Goal: Contribute content: Add original content to the website for others to see

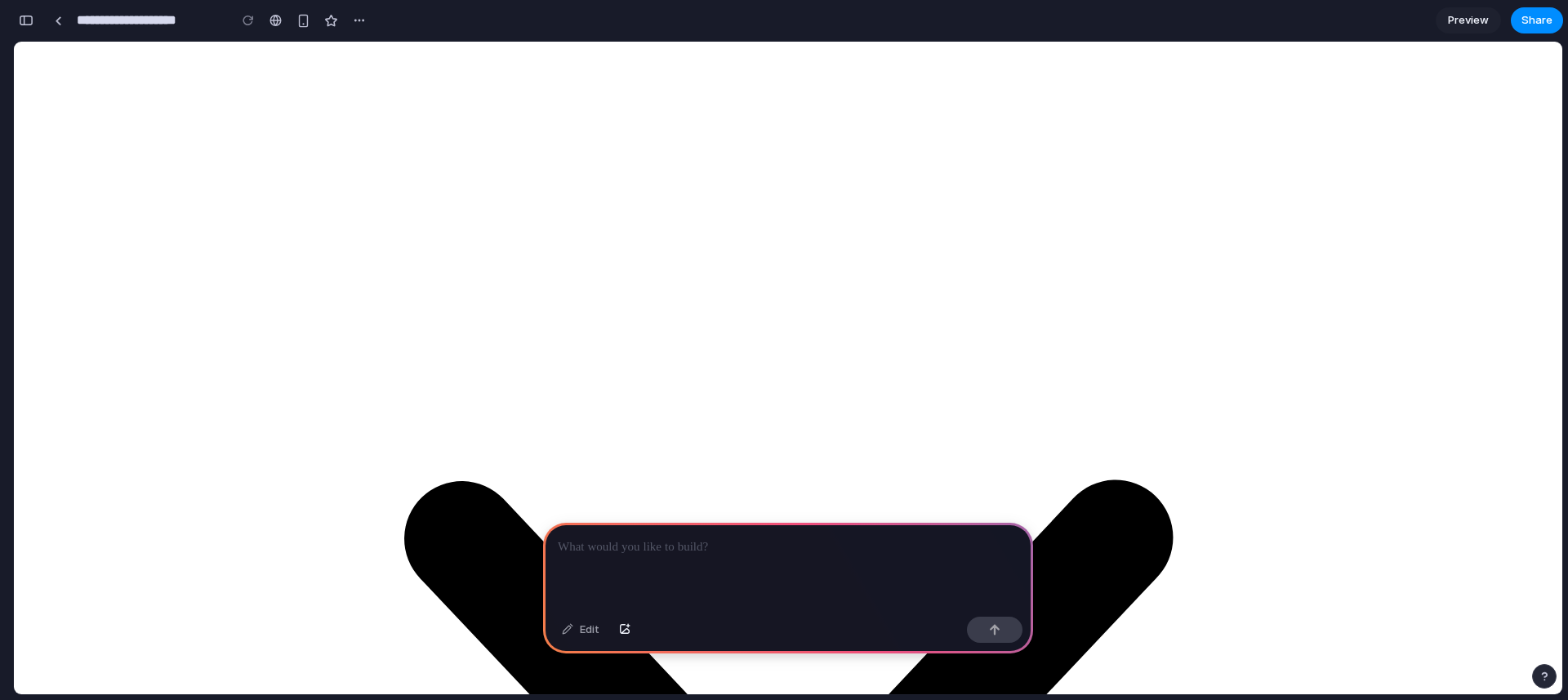
scroll to position [250, 0]
click at [642, 539] on p at bounding box center [788, 546] width 461 height 20
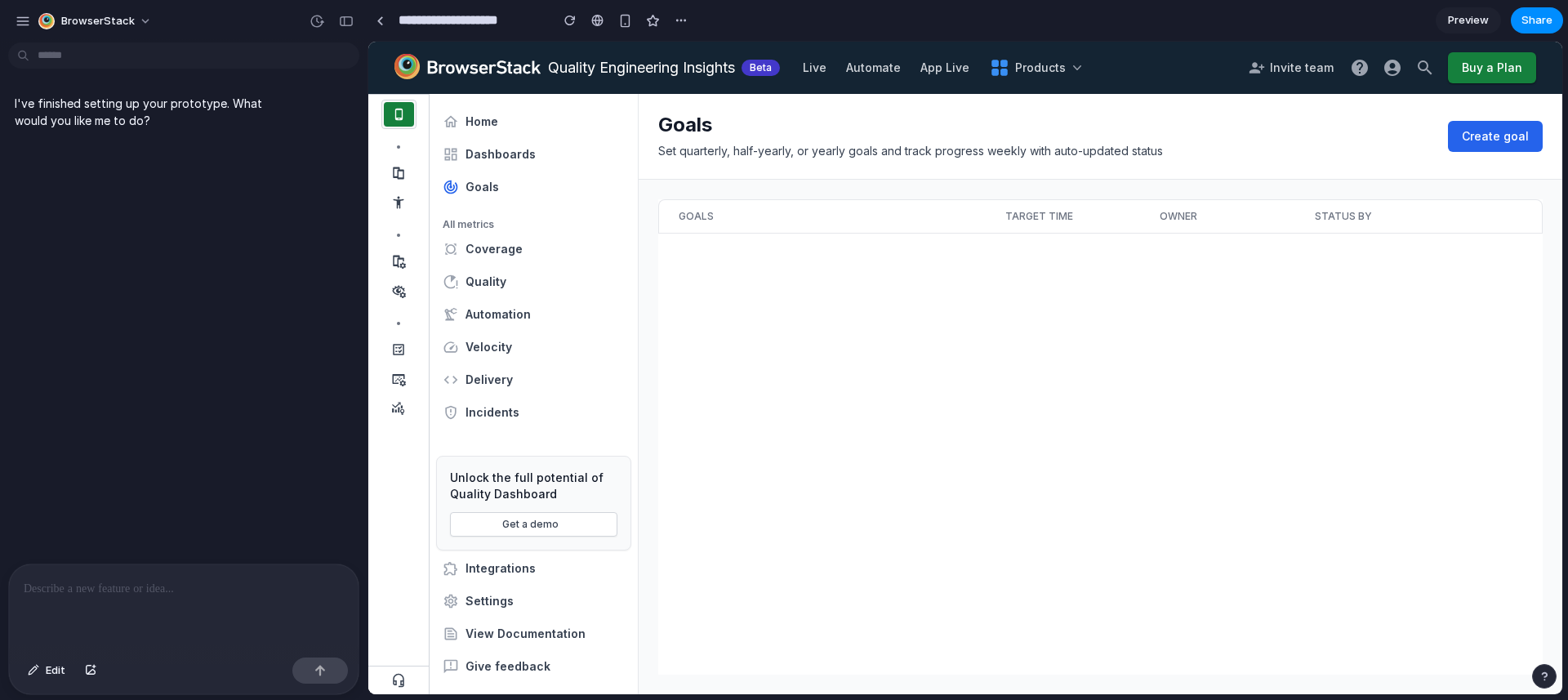
scroll to position [0, 0]
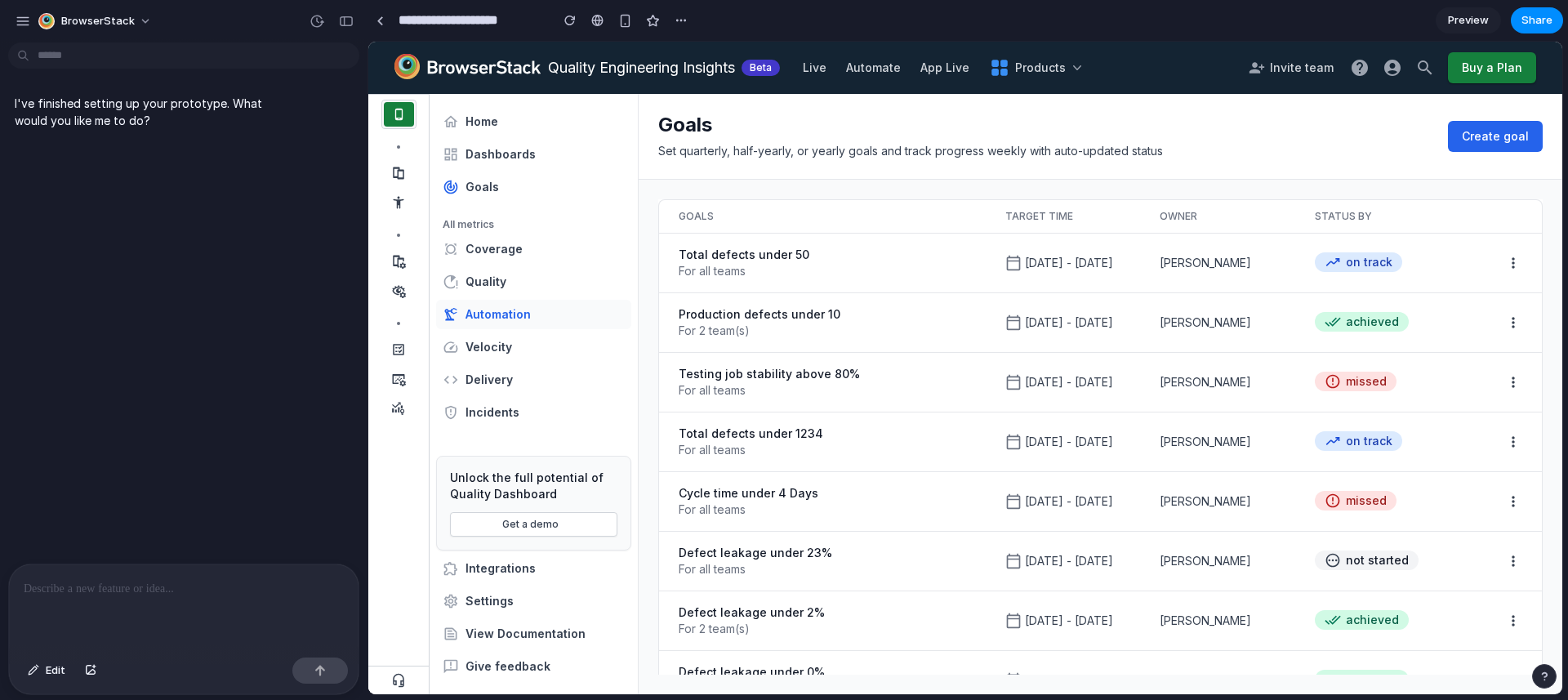
click at [500, 306] on div "Automation" at bounding box center [498, 314] width 65 height 17
click at [129, 598] on div at bounding box center [184, 607] width 350 height 87
drag, startPoint x: 132, startPoint y: 596, endPoint x: 157, endPoint y: 554, distance: 48.9
click at [135, 593] on p at bounding box center [183, 588] width 320 height 20
click at [164, 124] on p "I've finished setting up your prototype. What would you like me to do?" at bounding box center [151, 112] width 273 height 34
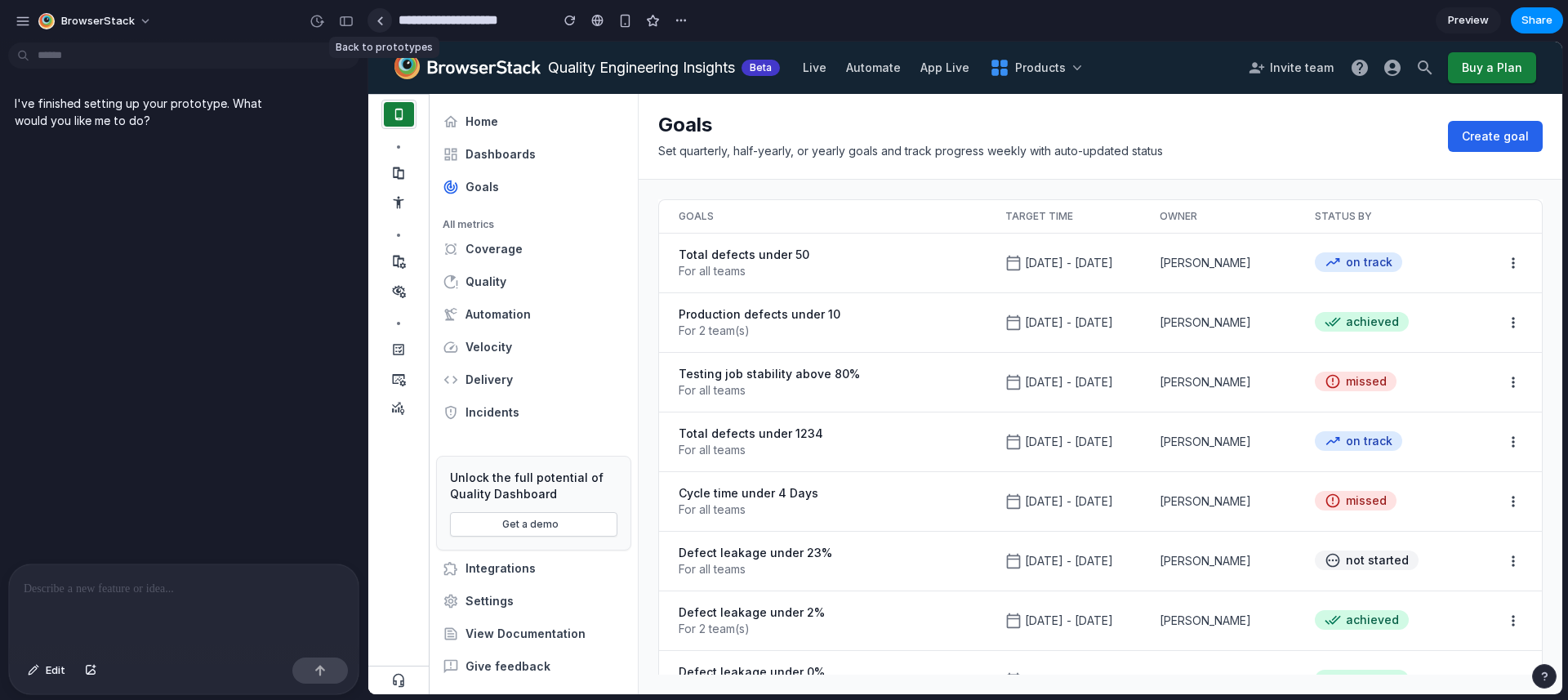
click at [377, 20] on div at bounding box center [380, 21] width 7 height 9
